Goal: Go to known website: Go to known website

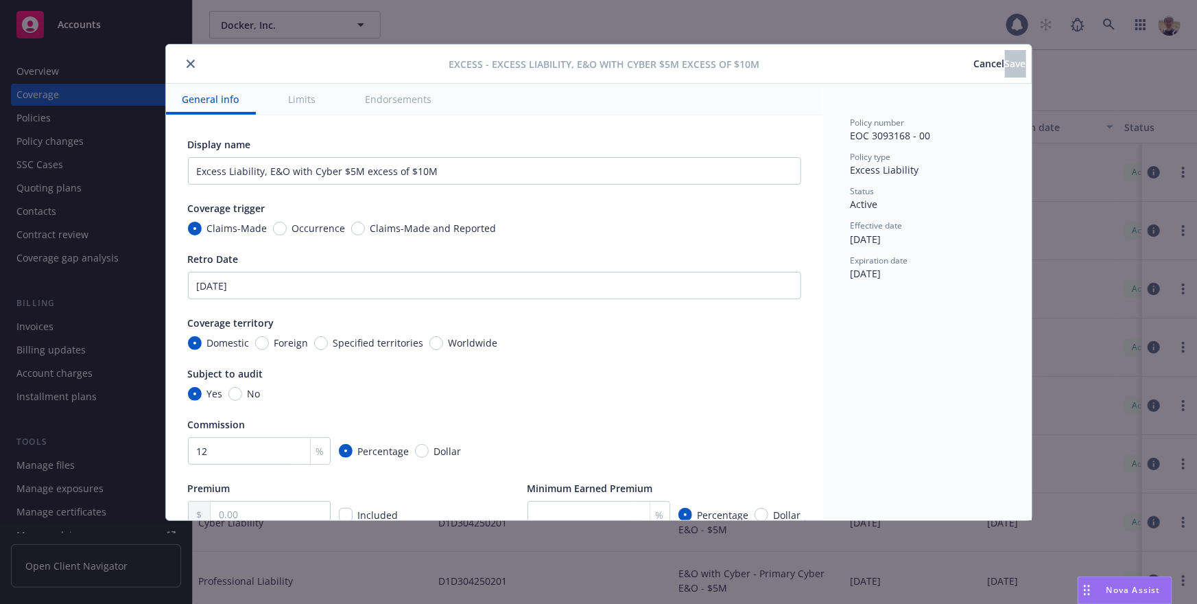
click at [1066, 109] on div "Excess - Excess Liability, E&O with Cyber $5M excess of $10M Cancel Save Genera…" at bounding box center [598, 302] width 1197 height 604
click at [974, 53] on button "Cancel" at bounding box center [989, 63] width 31 height 27
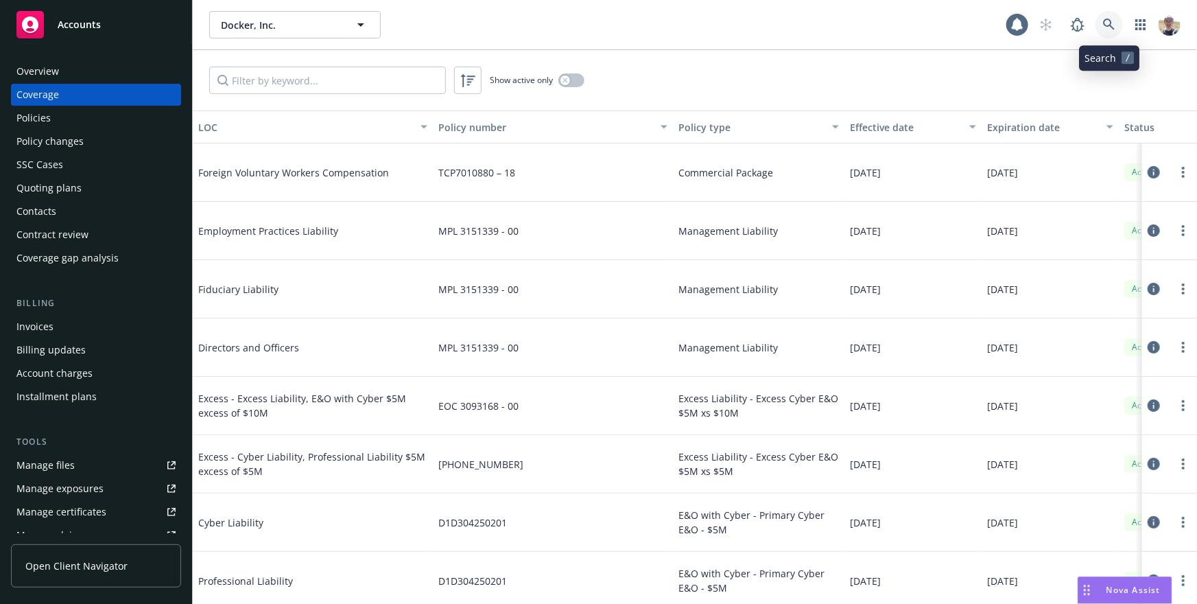
click at [1106, 29] on icon at bounding box center [1109, 25] width 12 height 12
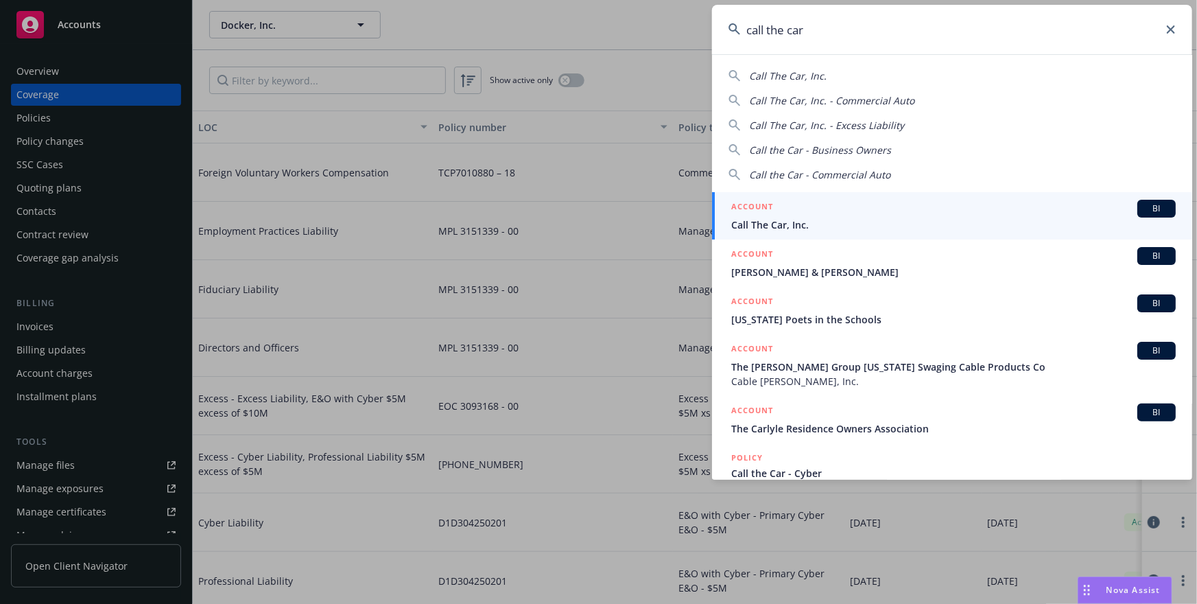
type input "call the car"
click at [826, 218] on span "Call The Car, Inc." at bounding box center [953, 224] width 444 height 14
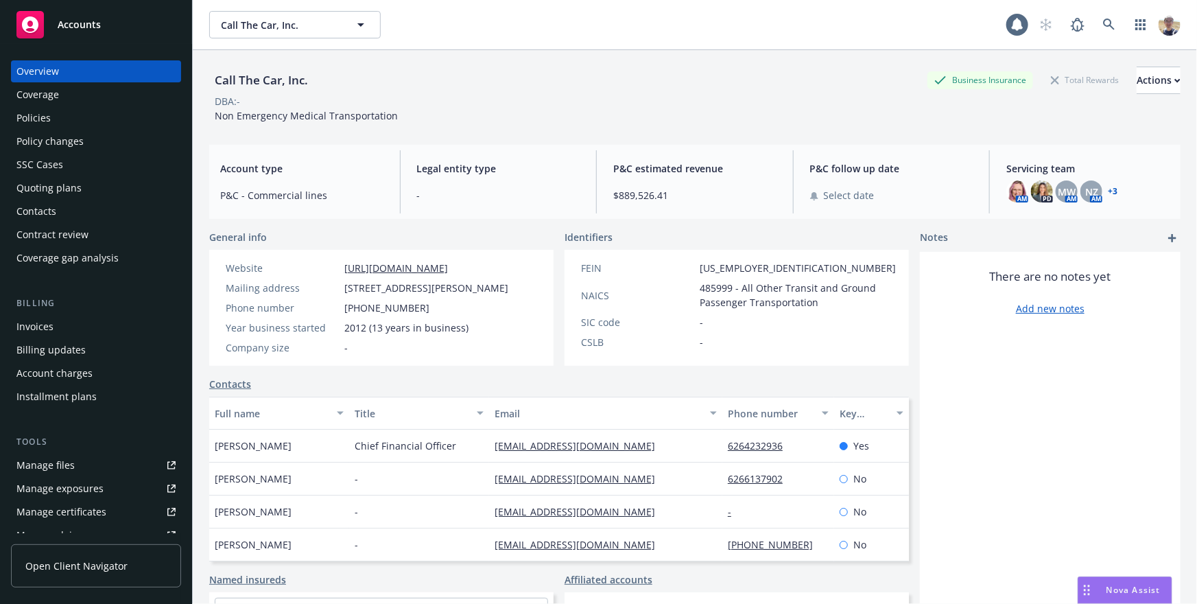
click at [101, 570] on span "Open Client Navigator" at bounding box center [76, 565] width 102 height 14
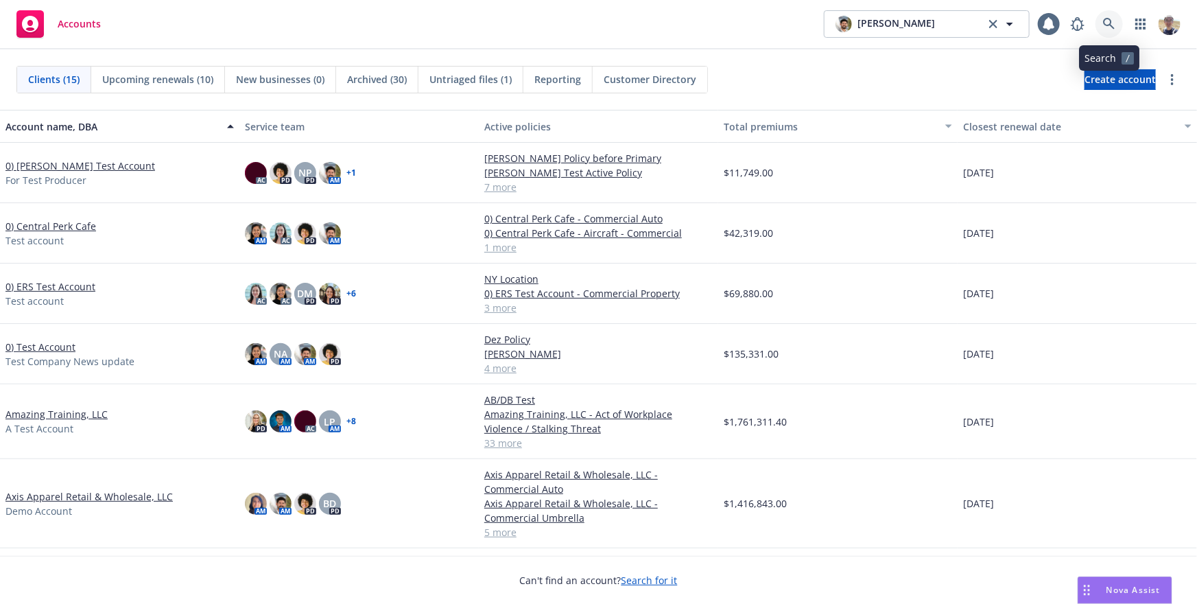
click at [1100, 23] on link at bounding box center [1108, 23] width 27 height 27
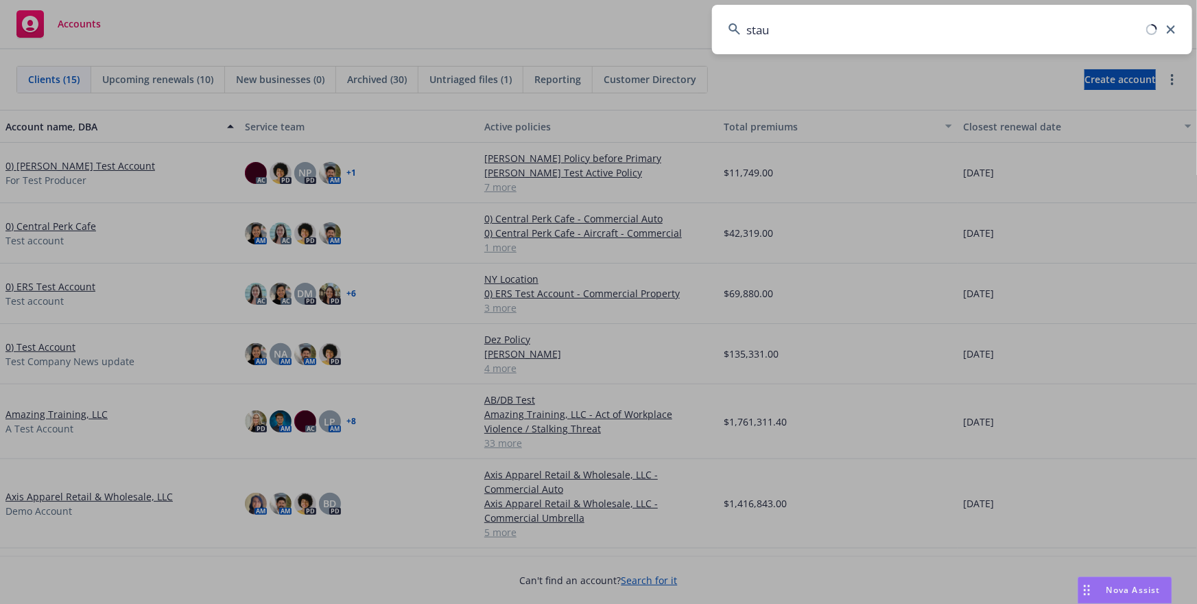
type input "staub"
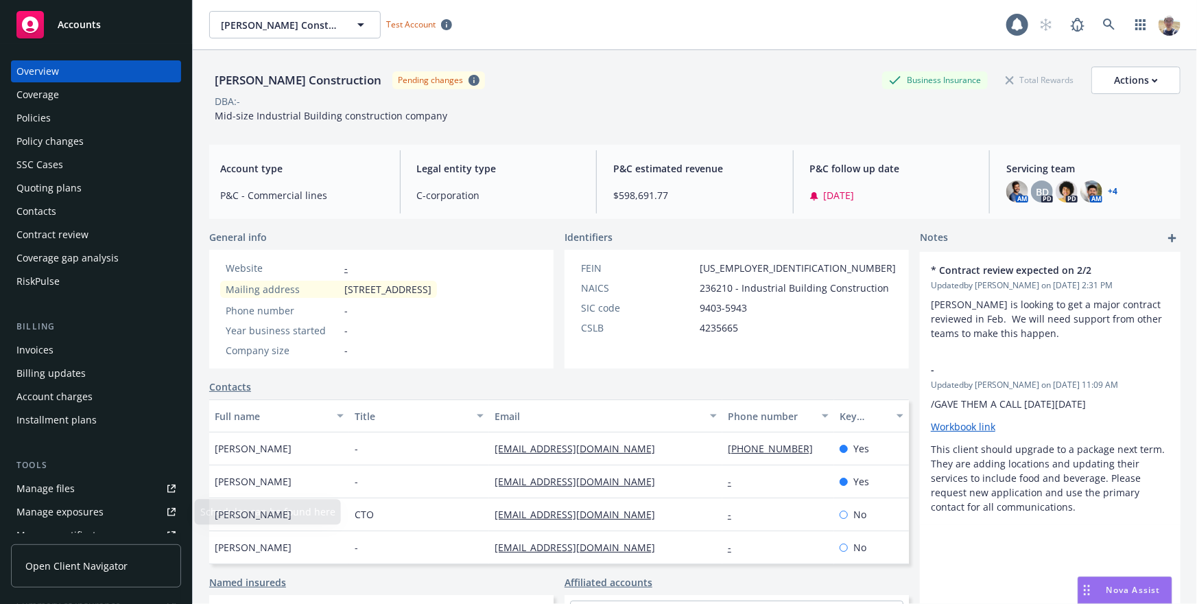
click at [98, 580] on link "Open Client Navigator" at bounding box center [96, 565] width 170 height 43
